Goal: Transaction & Acquisition: Book appointment/travel/reservation

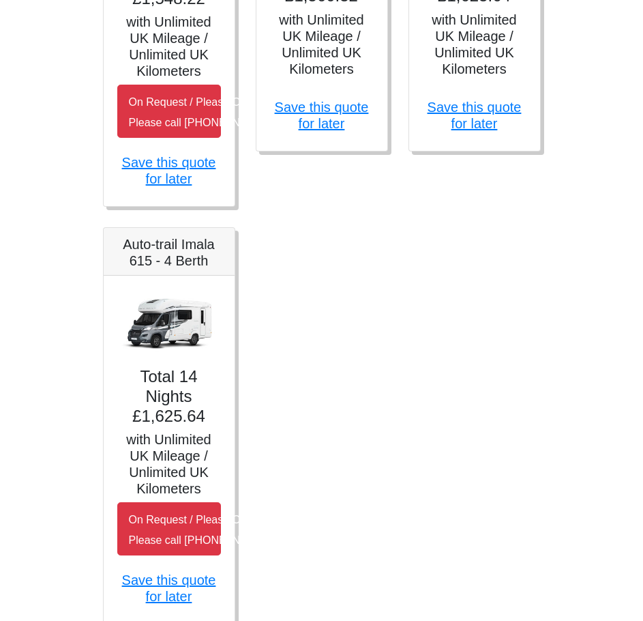
scroll to position [955, 0]
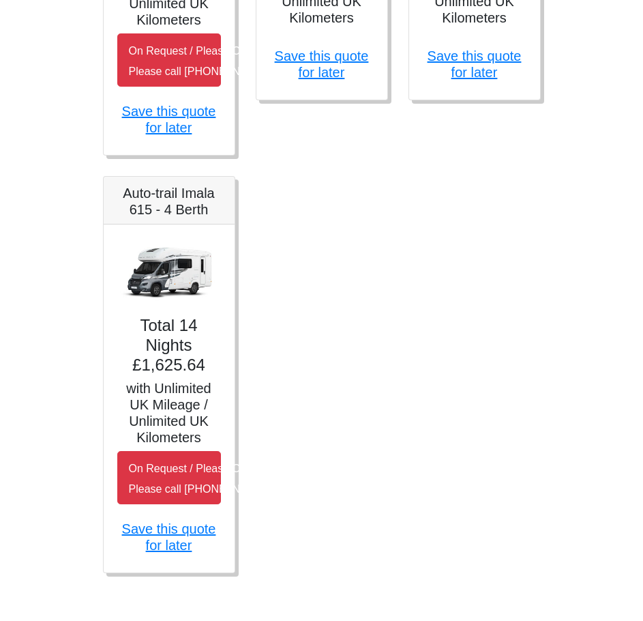
click at [171, 299] on img at bounding box center [169, 271] width 104 height 67
click at [177, 191] on h5 "Auto-trail Imala 615 - 4 Berth" at bounding box center [169, 201] width 104 height 33
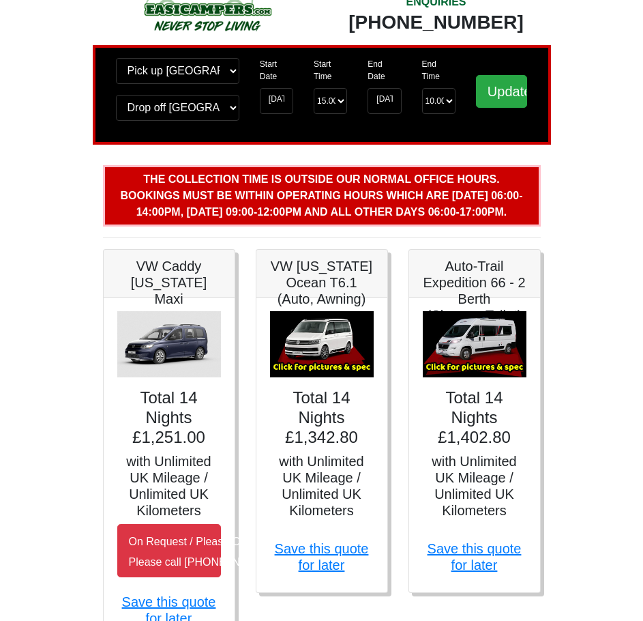
scroll to position [0, 0]
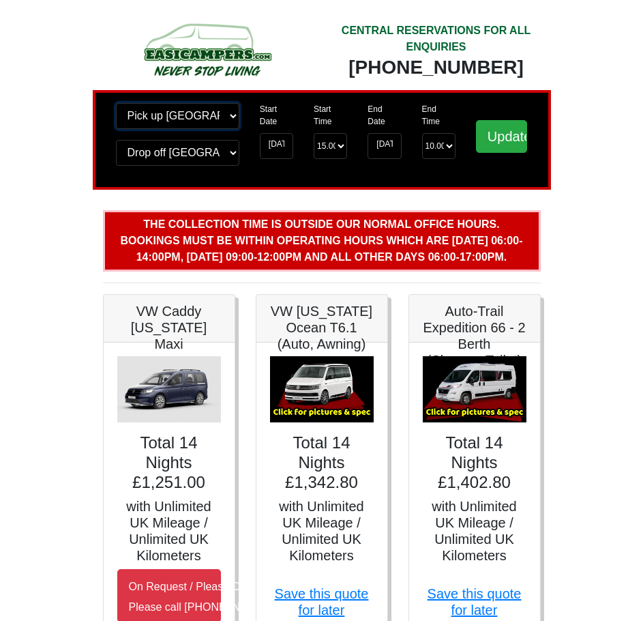
click at [169, 117] on select "Change pick up location? Pick up Manchester Airport Birmingham Airport Blackbur…" at bounding box center [178, 116] width 124 height 26
select select "EDI"
click at [116, 107] on select "Change pick up location? Pick up Manchester Airport Birmingham Airport Blackbur…" at bounding box center [178, 116] width 124 height 26
click at [185, 163] on select "Change drop off location? Drop off Manchester Airport Birmingham Airport Blackb…" at bounding box center [178, 153] width 124 height 26
select select "EDI"
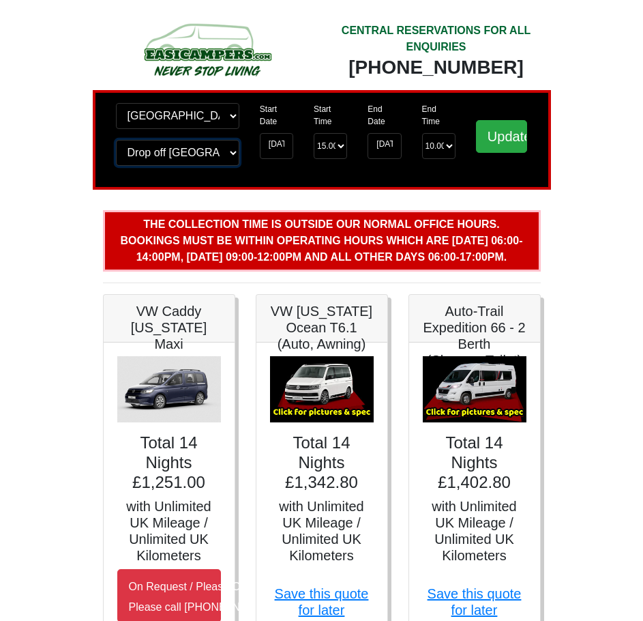
click at [116, 144] on select "Change drop off location? Drop off Manchester Airport Birmingham Airport Blackb…" at bounding box center [178, 153] width 124 height 26
click at [484, 145] on input "Update" at bounding box center [502, 136] width 52 height 33
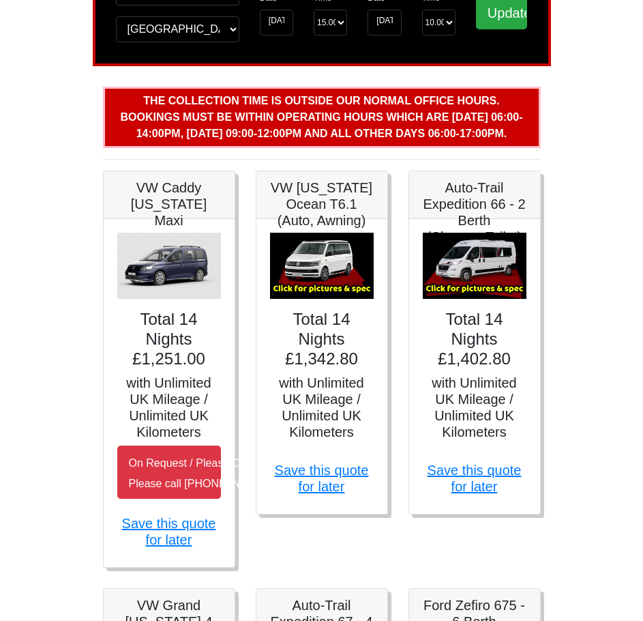
scroll to position [205, 0]
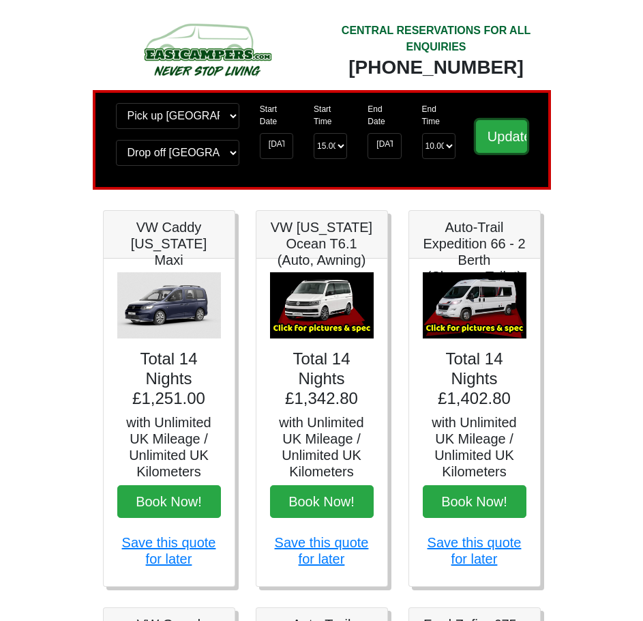
click at [491, 139] on input "Update" at bounding box center [502, 136] width 52 height 33
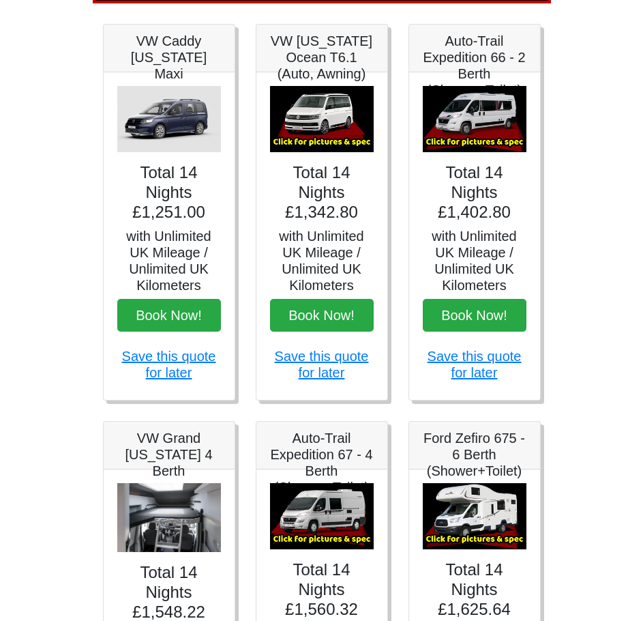
scroll to position [205, 0]
